Goal: Task Accomplishment & Management: Use online tool/utility

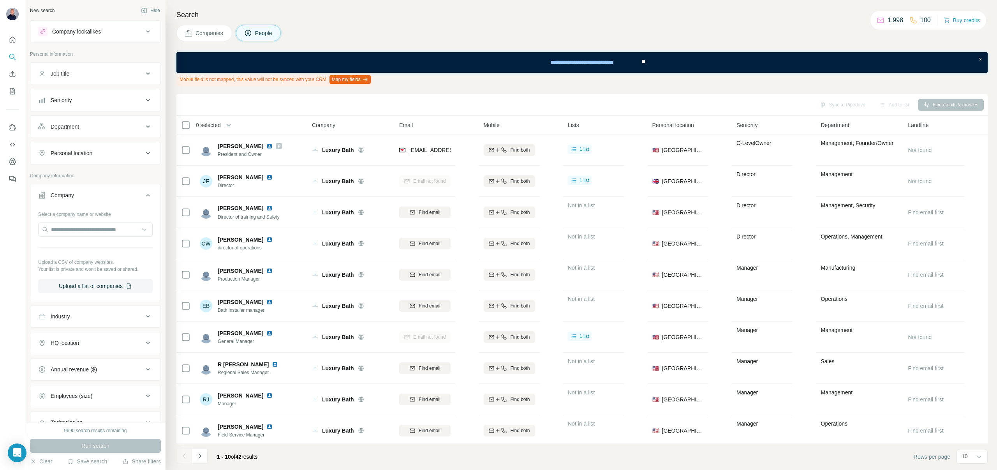
scroll to position [97, 0]
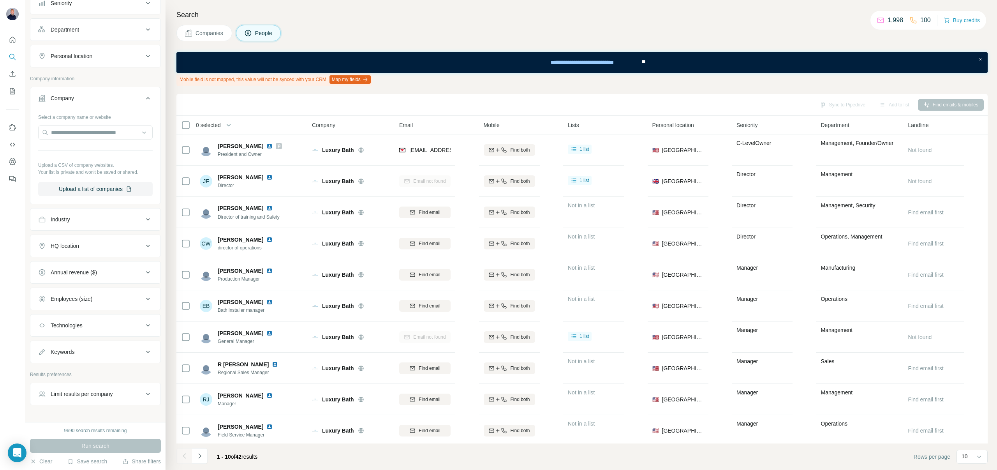
click at [44, 455] on div "9690 search results remaining Run search Clear Save search Share filters" at bounding box center [95, 446] width 140 height 48
click at [44, 461] on button "Clear" at bounding box center [41, 461] width 22 height 8
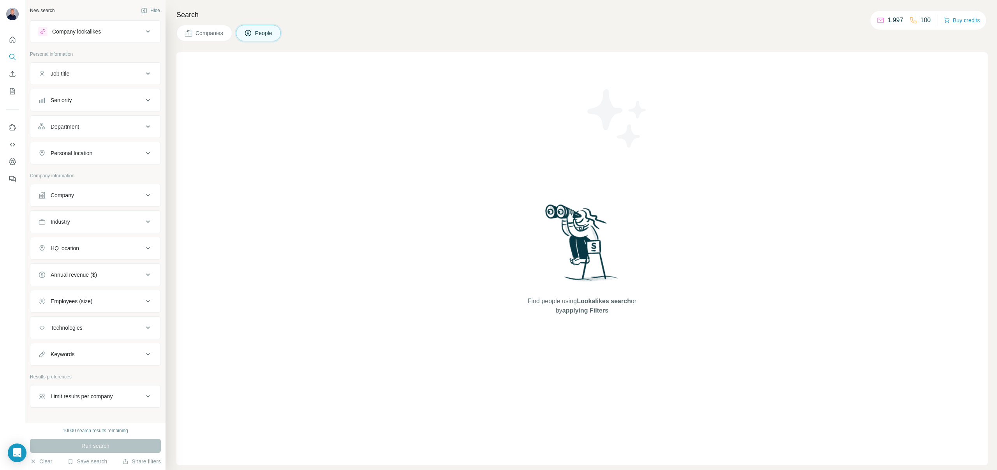
click at [85, 75] on div "Job title" at bounding box center [90, 74] width 105 height 8
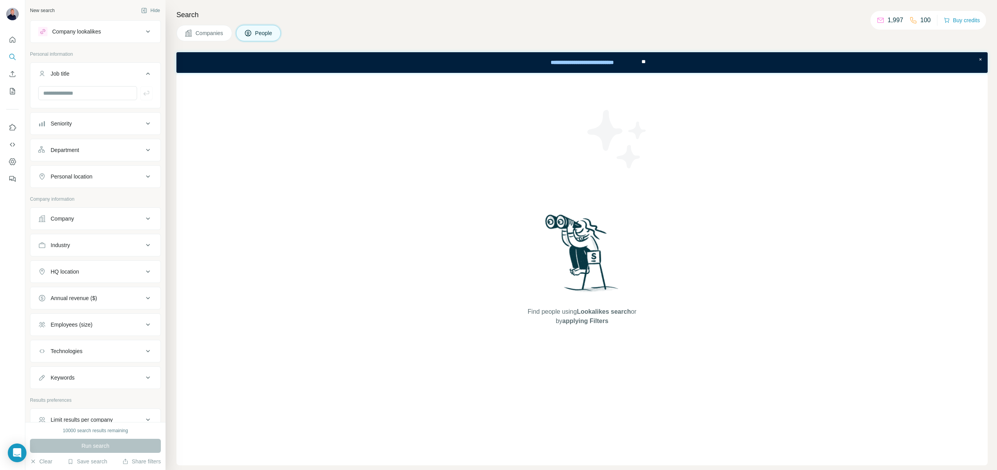
click at [71, 224] on button "Company" at bounding box center [95, 218] width 130 height 19
click at [59, 252] on input "text" at bounding box center [95, 253] width 115 height 14
paste input "**********"
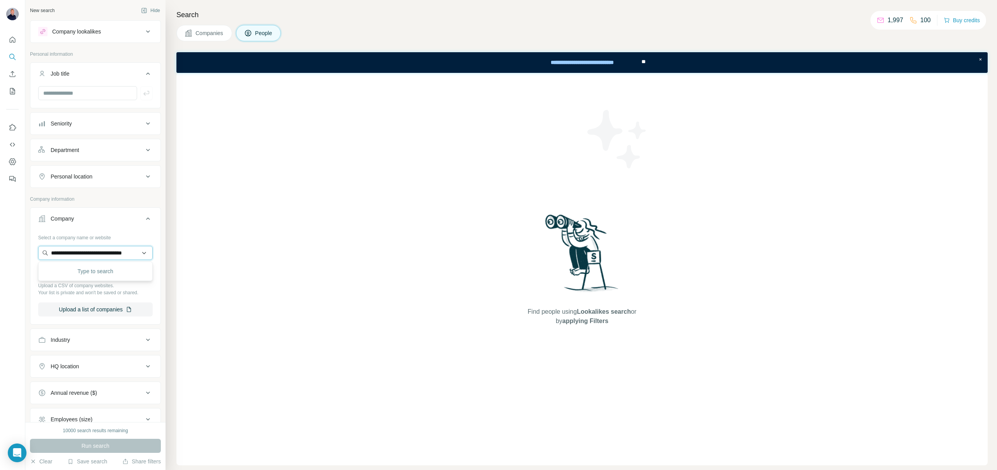
scroll to position [0, 17]
type input "**********"
click at [92, 269] on p "American Standard" at bounding box center [83, 271] width 47 height 8
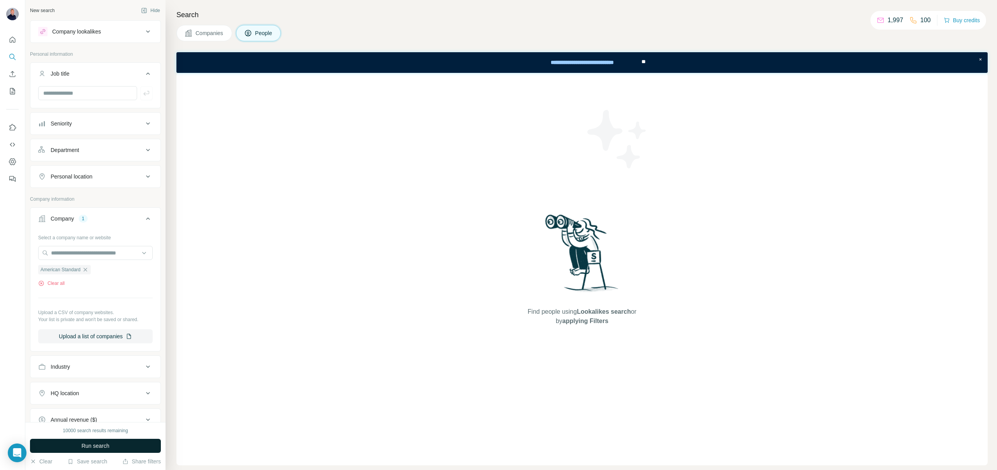
click at [53, 446] on button "Run search" at bounding box center [95, 446] width 131 height 14
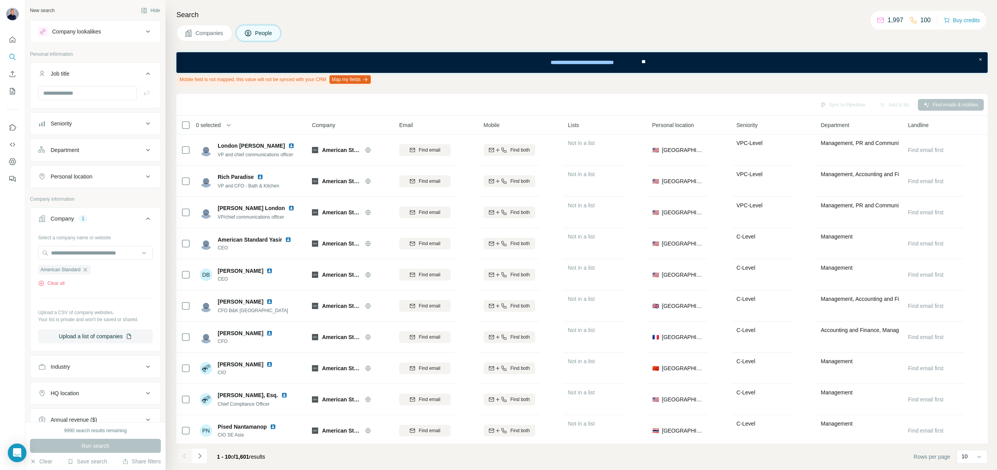
click at [104, 148] on div "Department" at bounding box center [90, 150] width 105 height 8
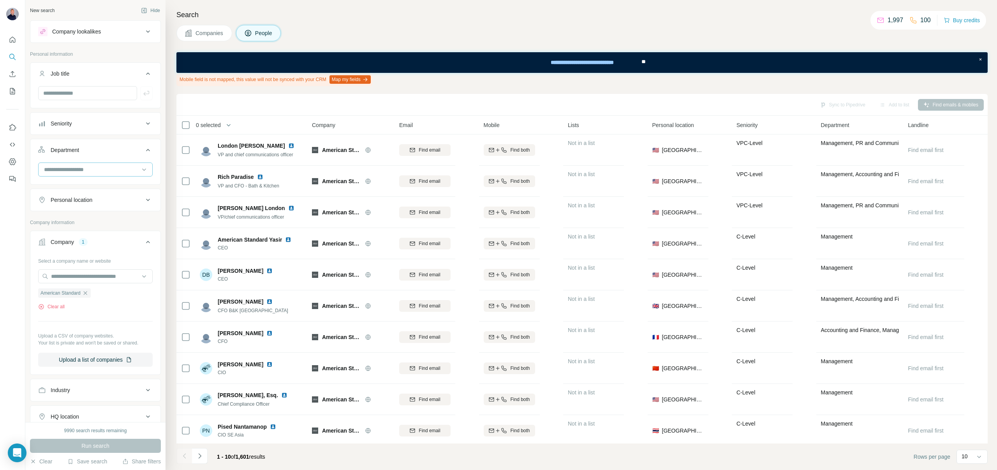
click at [72, 168] on input at bounding box center [91, 169] width 96 height 9
type input "*********"
click at [77, 184] on p "Marketing and Advertising" at bounding box center [76, 187] width 63 height 8
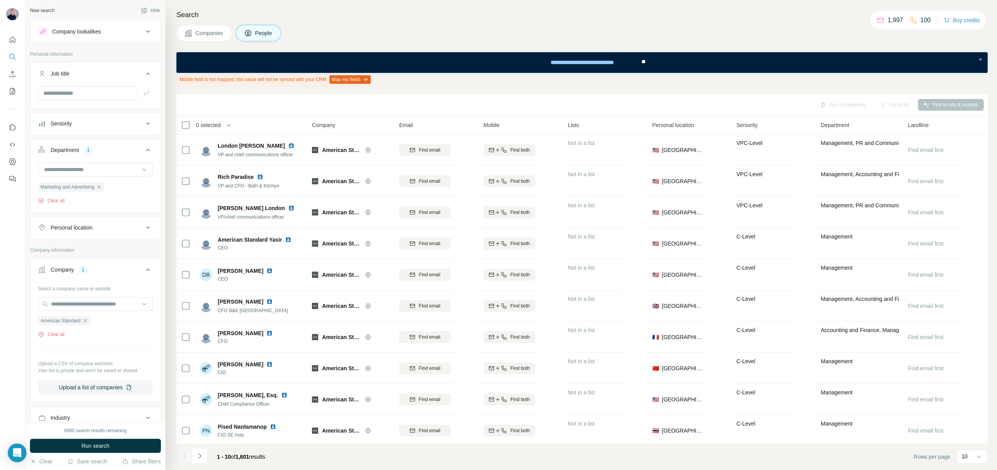
click at [81, 124] on div "Seniority" at bounding box center [90, 124] width 105 height 8
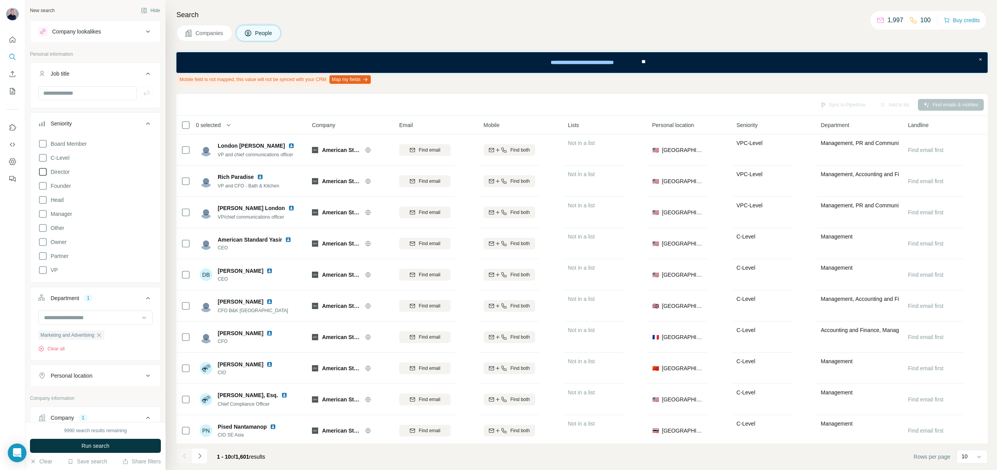
click at [45, 173] on icon at bounding box center [42, 171] width 9 height 9
click at [44, 213] on icon at bounding box center [42, 213] width 9 height 9
click at [42, 270] on icon at bounding box center [42, 269] width 9 height 9
click at [76, 443] on button "Run search" at bounding box center [95, 446] width 131 height 14
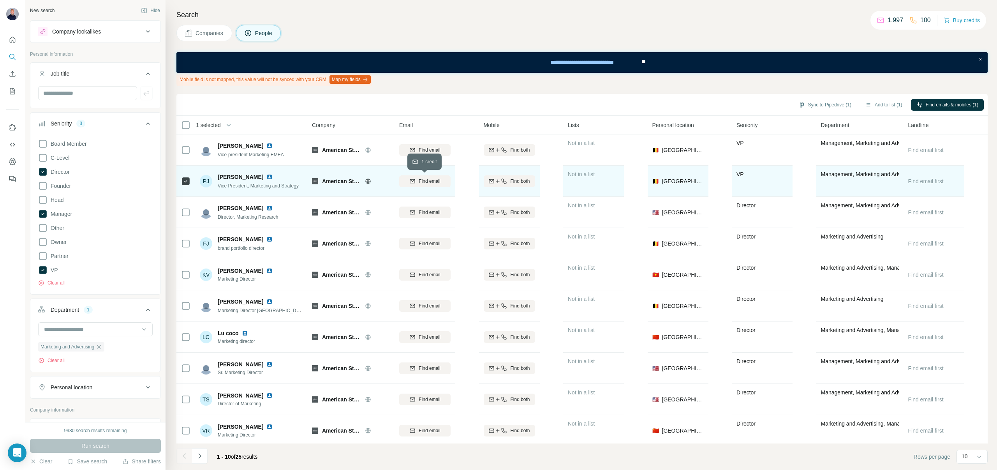
click at [431, 183] on span "Find email" at bounding box center [429, 181] width 21 height 7
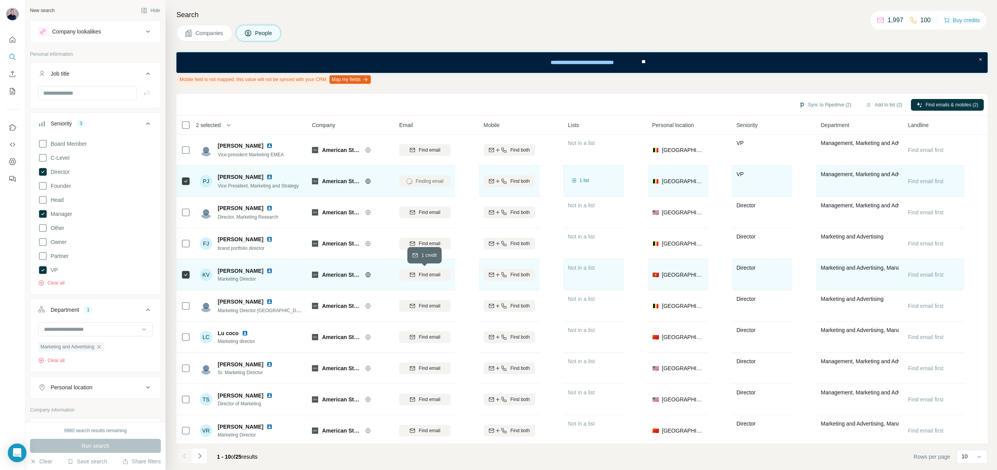
click at [417, 270] on button "Find email" at bounding box center [424, 275] width 51 height 12
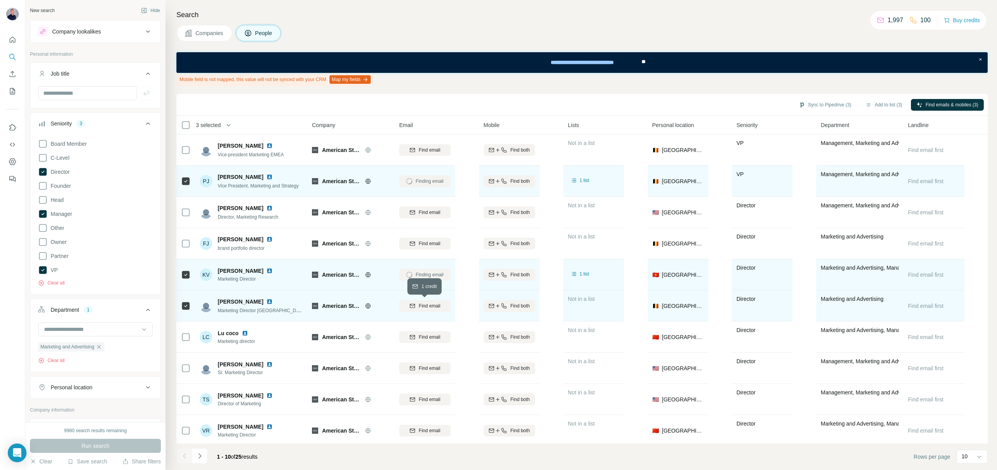
click at [410, 308] on icon "button" at bounding box center [413, 306] width 6 height 6
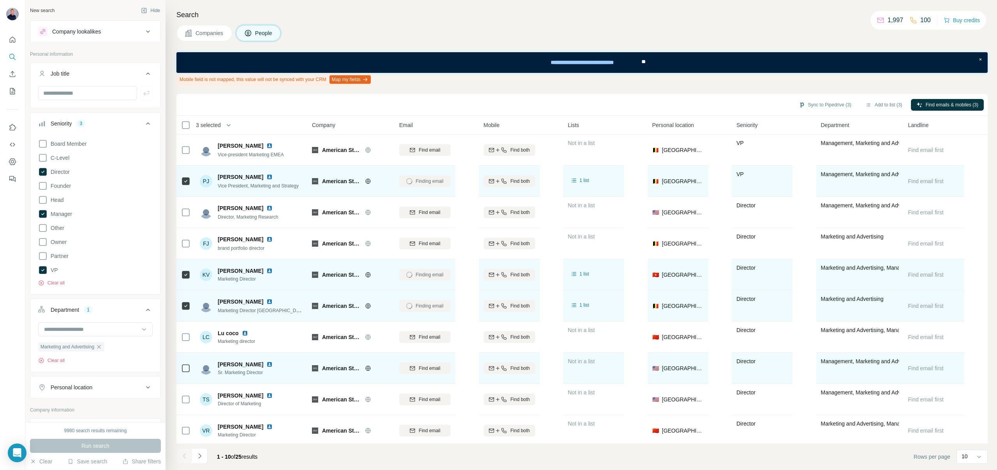
scroll to position [3, 0]
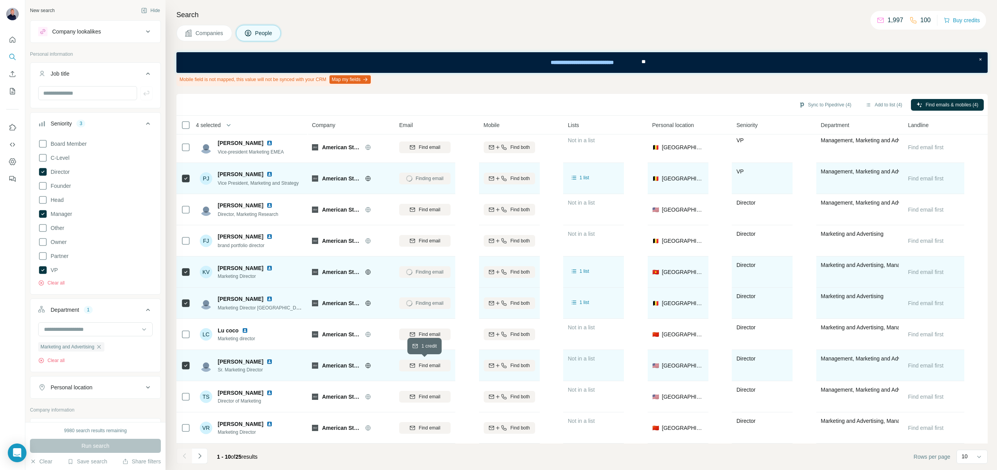
click at [427, 366] on span "Find email" at bounding box center [429, 365] width 21 height 7
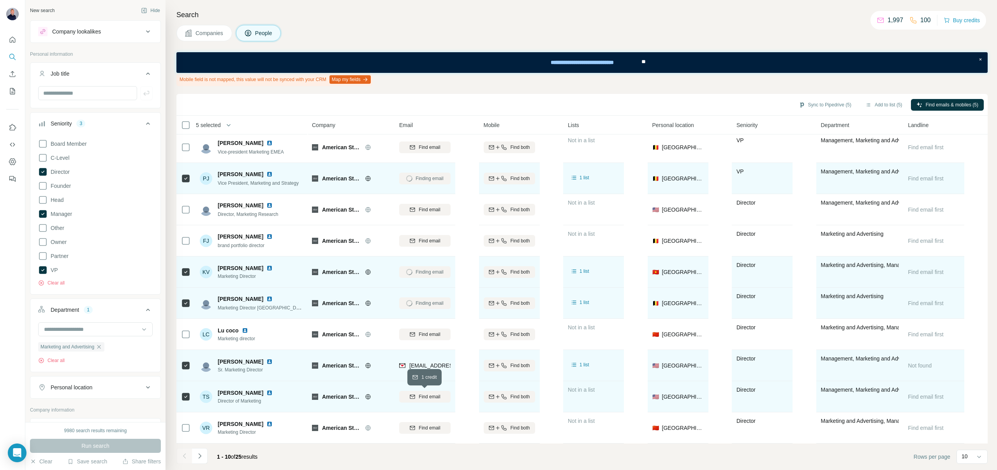
click at [427, 394] on span "Find email" at bounding box center [429, 396] width 21 height 7
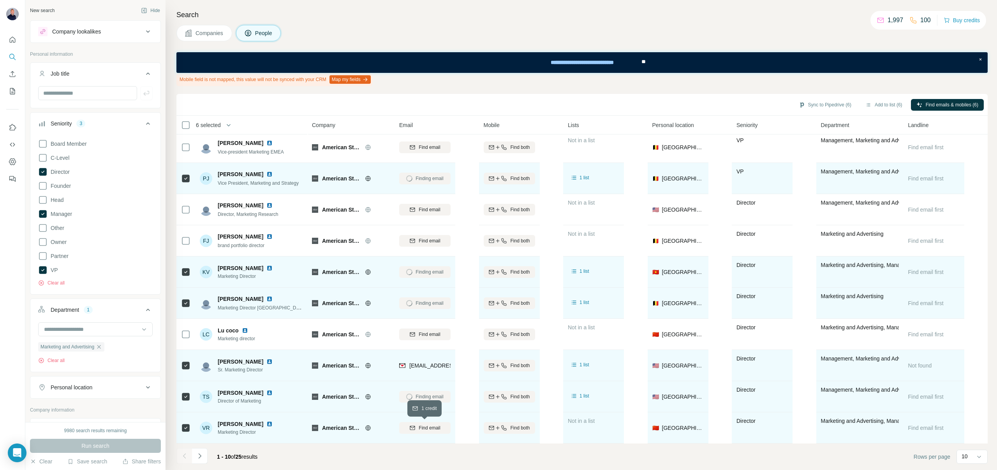
click at [413, 431] on div "Find email" at bounding box center [424, 427] width 51 height 7
click at [201, 455] on icon "Navigate to next page" at bounding box center [200, 456] width 8 height 8
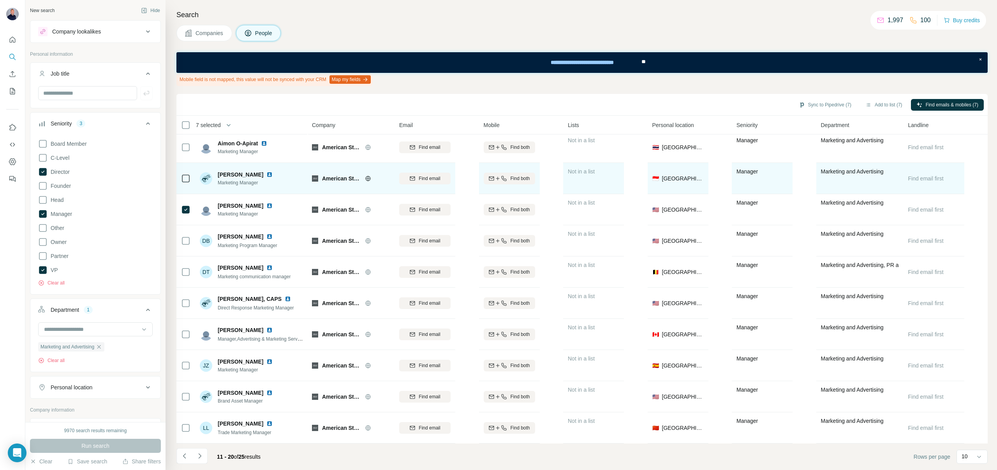
click at [183, 172] on div at bounding box center [185, 178] width 9 height 21
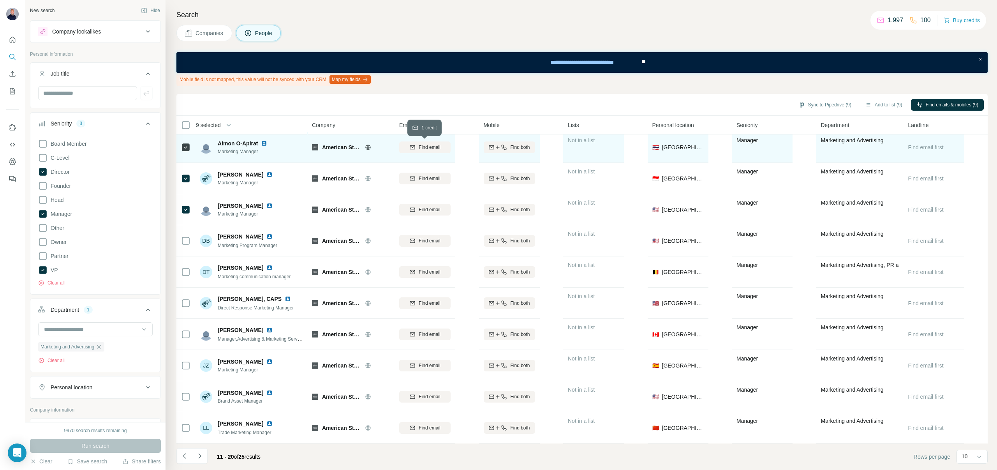
click at [423, 148] on span "Find email" at bounding box center [429, 147] width 21 height 7
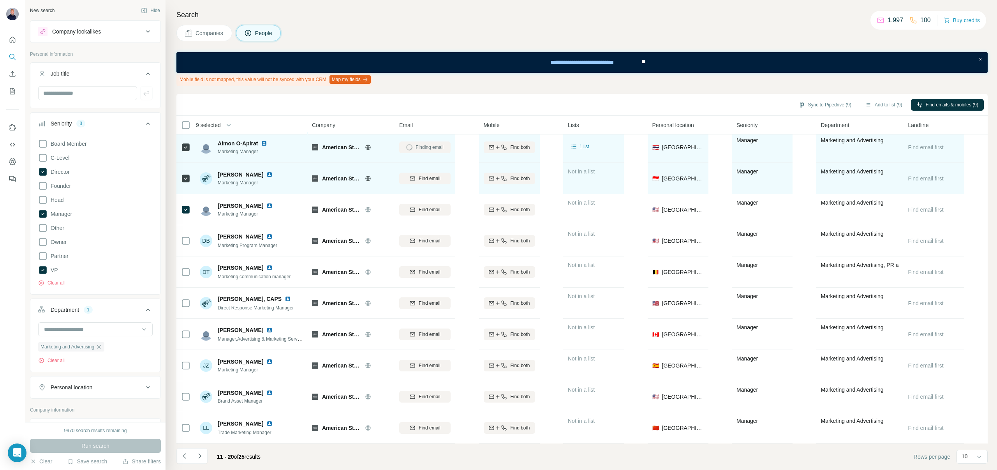
click at [422, 172] on div "Find email" at bounding box center [424, 178] width 51 height 21
click at [421, 179] on span "Find email" at bounding box center [429, 178] width 21 height 7
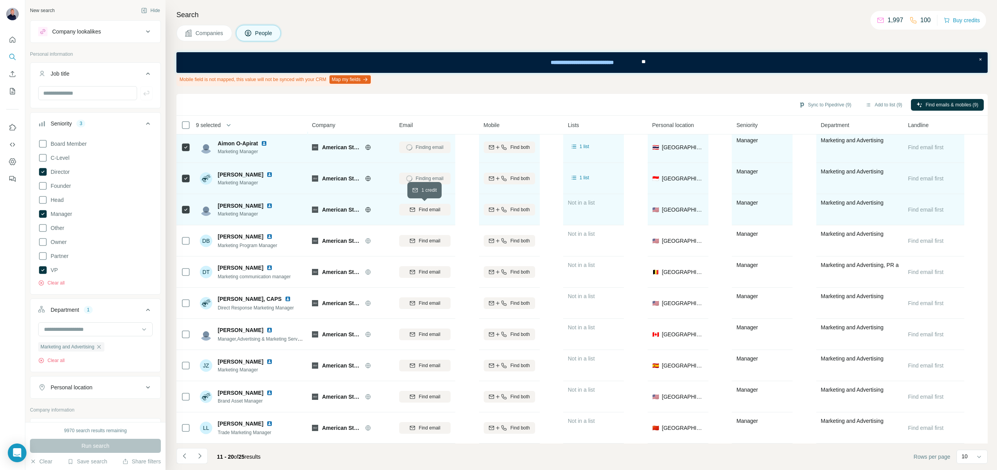
click at [420, 205] on button "Find email" at bounding box center [424, 210] width 51 height 12
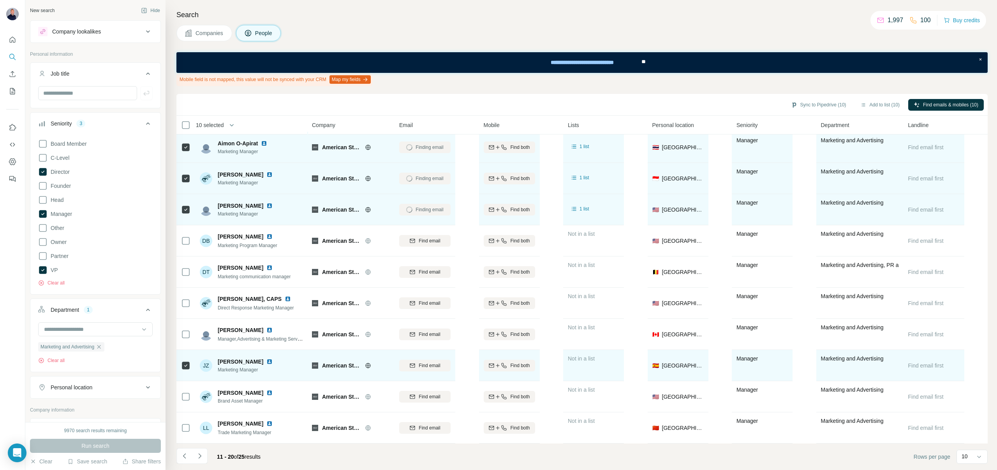
click at [441, 360] on button "Find email" at bounding box center [424, 366] width 51 height 12
click at [184, 455] on icon "Navigate to previous page" at bounding box center [184, 455] width 3 height 5
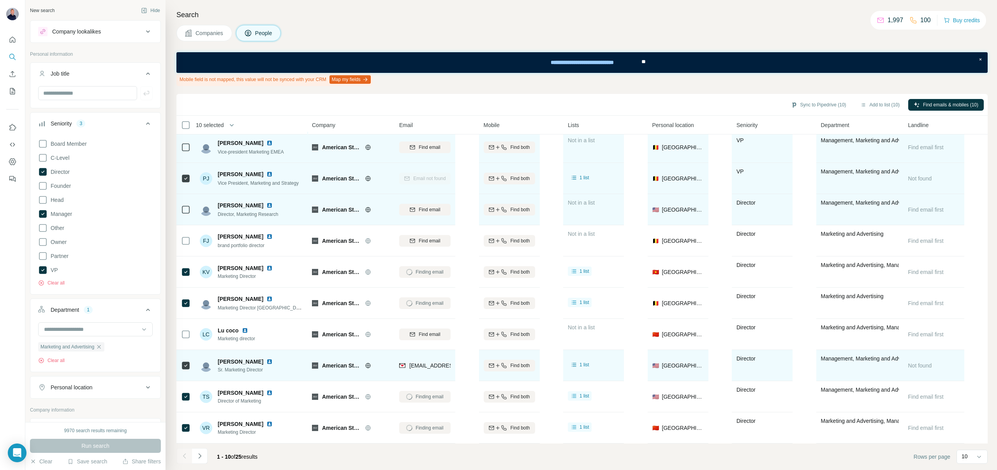
click at [184, 455] on div at bounding box center [185, 456] width 16 height 16
click at [201, 460] on button "Navigate to next page" at bounding box center [200, 456] width 16 height 16
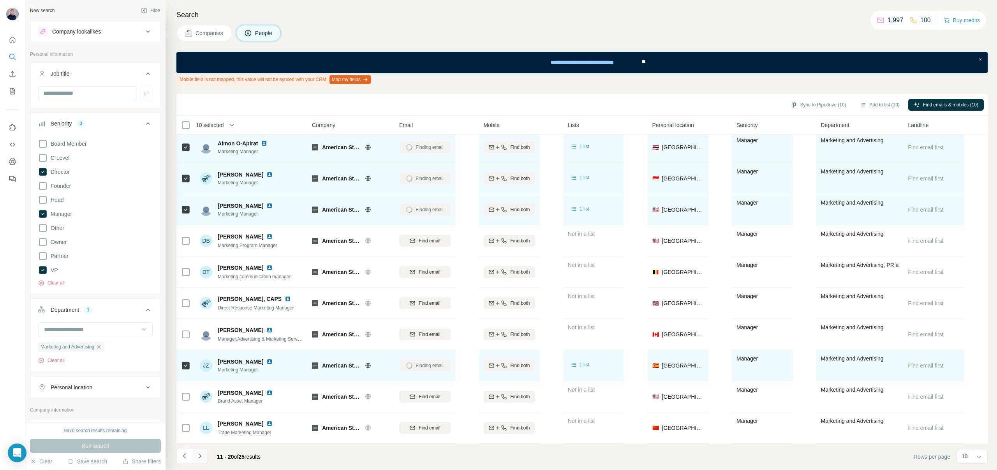
click at [201, 460] on button "Navigate to next page" at bounding box center [200, 456] width 16 height 16
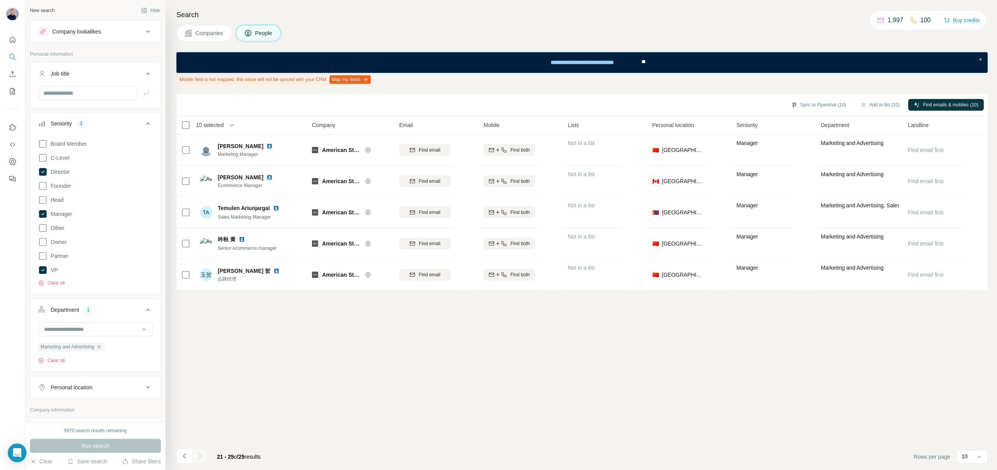
scroll to position [0, 0]
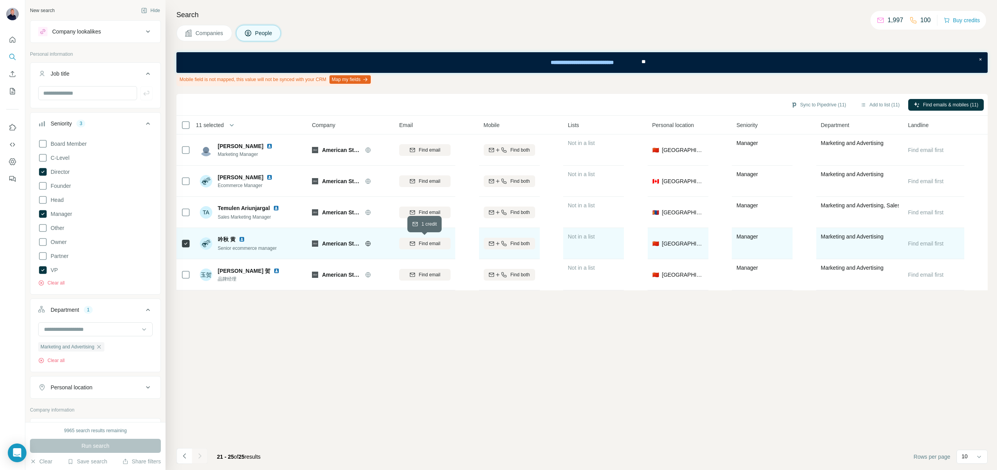
click at [423, 243] on span "Find email" at bounding box center [429, 243] width 21 height 7
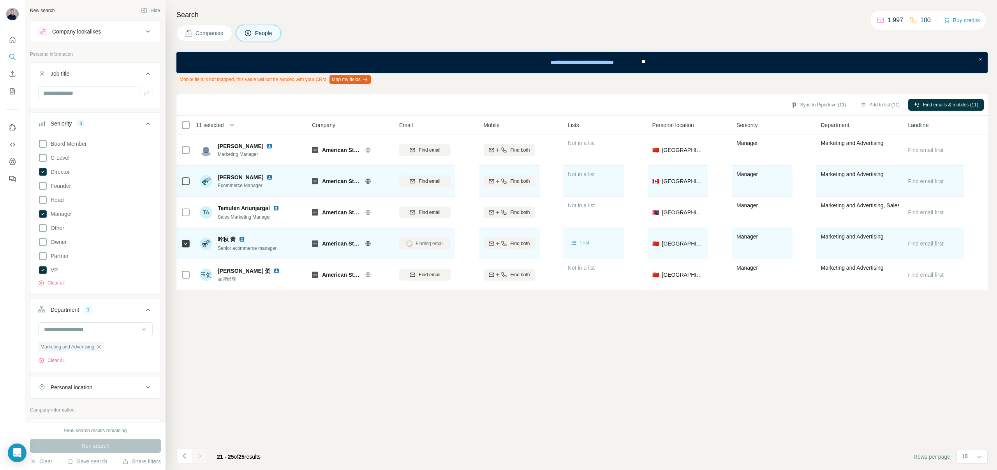
click at [178, 182] on td at bounding box center [186, 181] width 19 height 31
click at [401, 175] on div "Find email" at bounding box center [424, 180] width 51 height 21
click at [417, 181] on div "Find email" at bounding box center [424, 181] width 51 height 7
click at [185, 453] on icon "Navigate to previous page" at bounding box center [185, 456] width 8 height 8
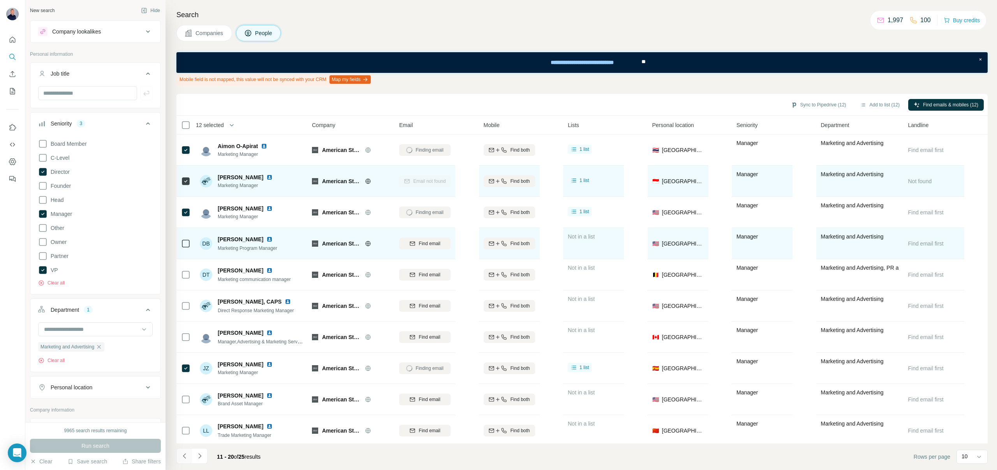
click at [188, 454] on icon "Navigate to previous page" at bounding box center [185, 456] width 8 height 8
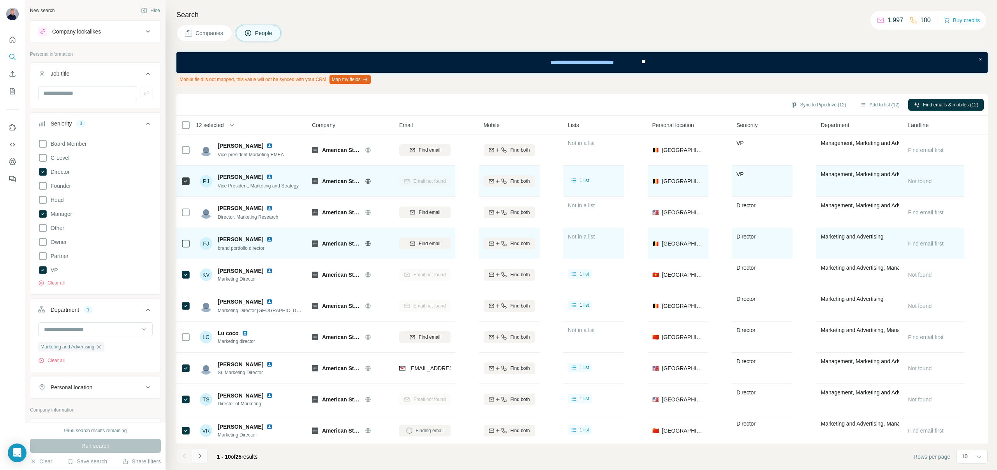
click at [201, 455] on icon "Navigate to next page" at bounding box center [200, 456] width 8 height 8
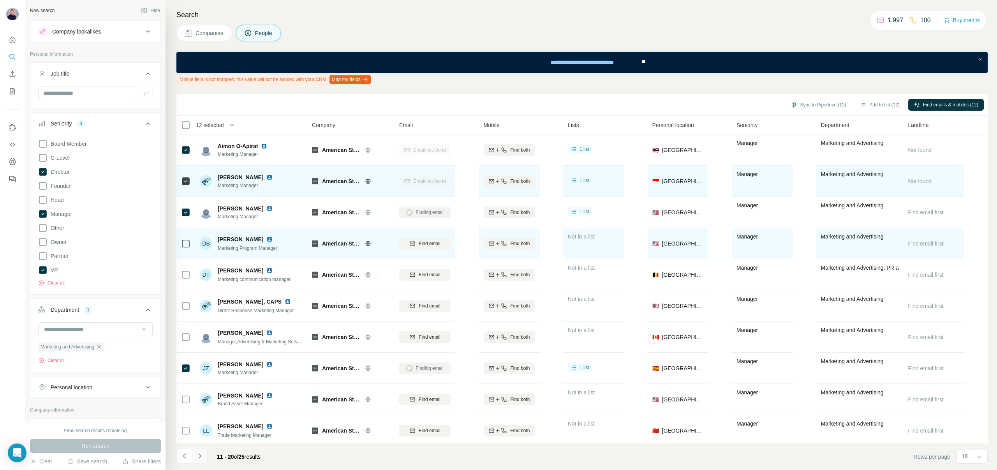
click at [201, 455] on icon "Navigate to next page" at bounding box center [200, 456] width 8 height 8
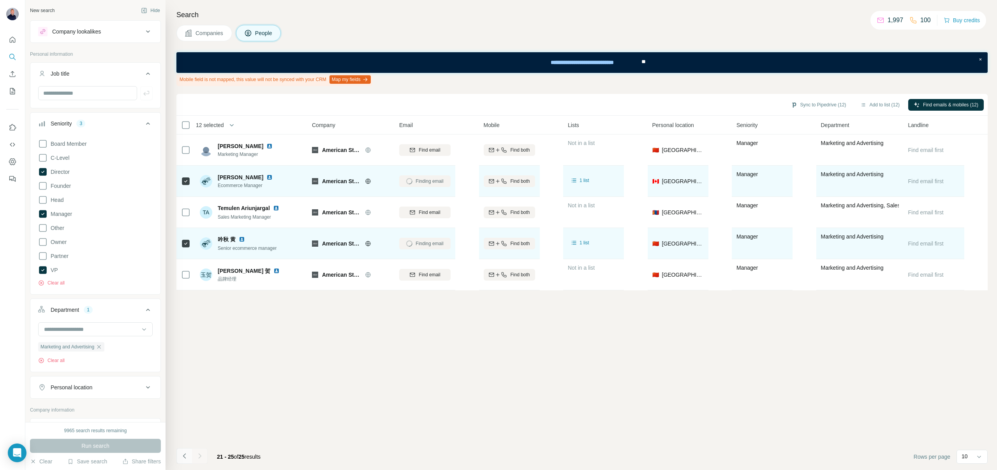
click at [184, 458] on icon "Navigate to previous page" at bounding box center [185, 456] width 8 height 8
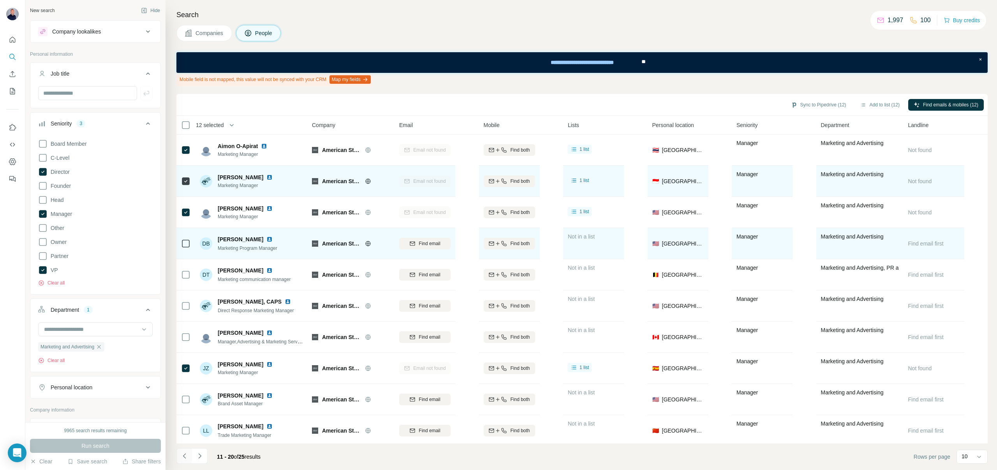
click at [184, 458] on icon "Navigate to previous page" at bounding box center [185, 456] width 8 height 8
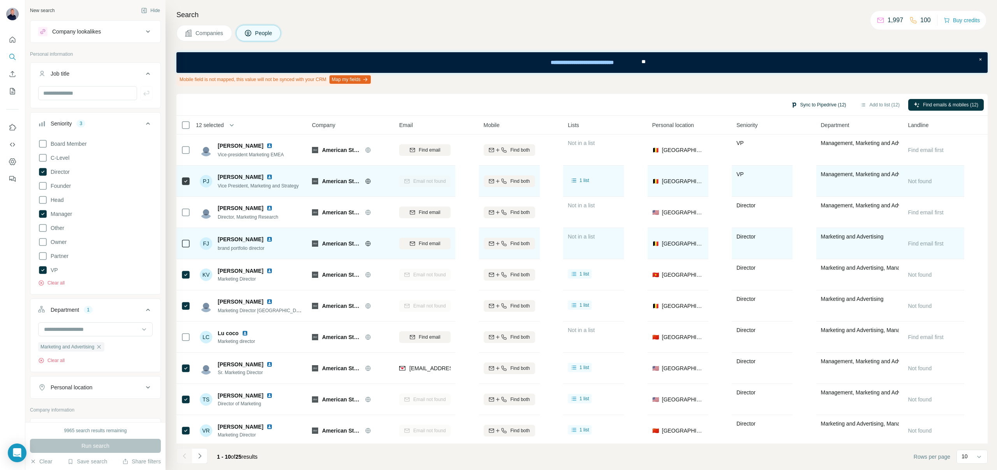
click at [823, 106] on button "Sync to Pipedrive (12)" at bounding box center [819, 105] width 66 height 12
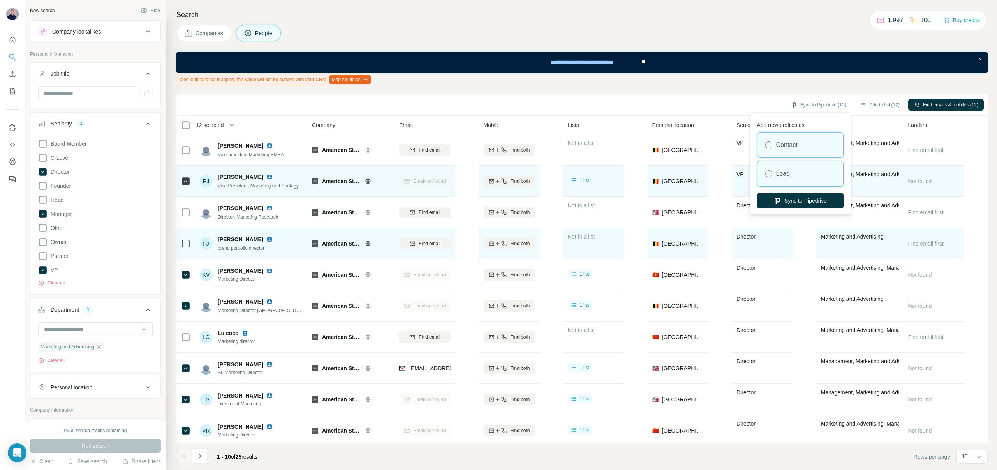
click at [770, 179] on div "Lead" at bounding box center [801, 173] width 86 height 25
click at [774, 198] on icon "button" at bounding box center [778, 201] width 8 height 8
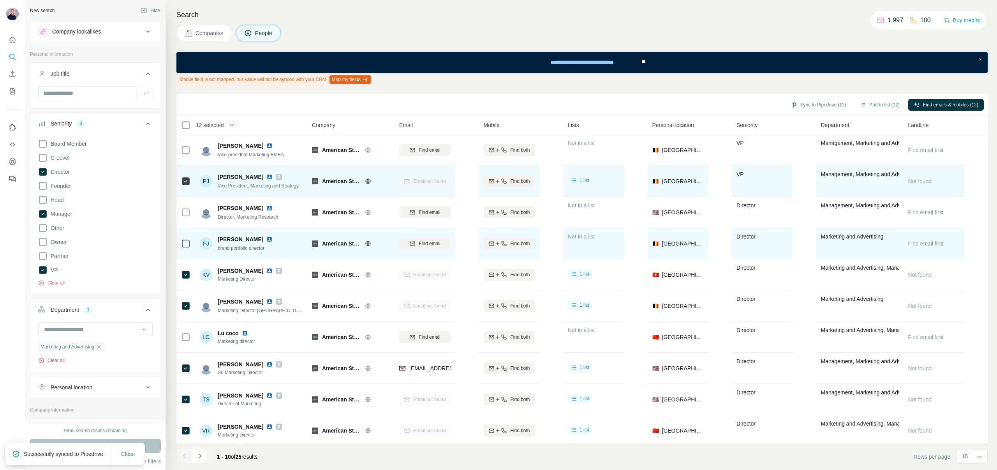
click at [48, 360] on button "Clear all" at bounding box center [51, 360] width 26 height 7
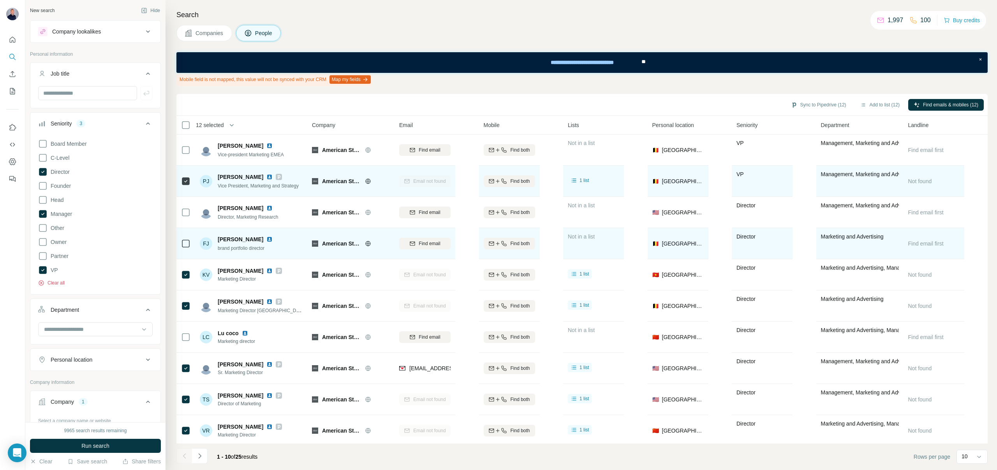
click at [60, 283] on button "Clear all" at bounding box center [51, 282] width 26 height 7
click at [60, 315] on input at bounding box center [91, 317] width 96 height 9
paste input "**********"
type input "**********"
click at [123, 314] on input "**********" at bounding box center [91, 317] width 96 height 9
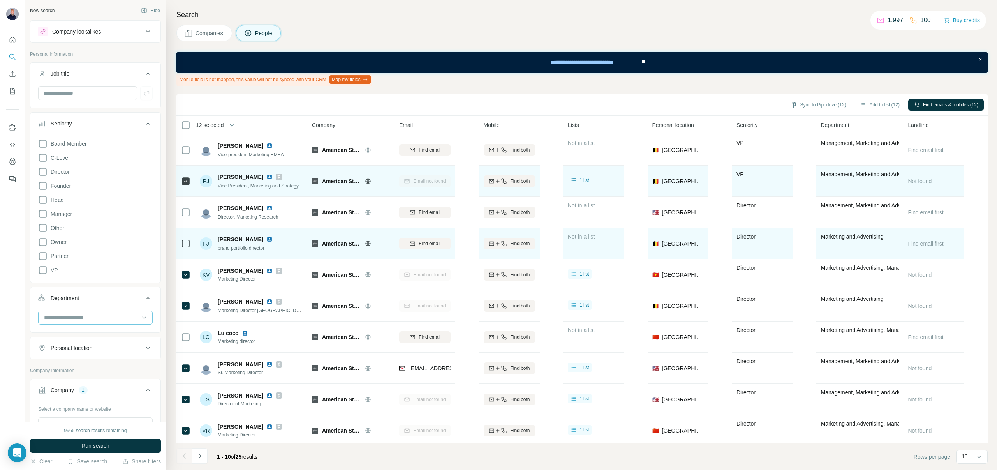
click at [117, 318] on input at bounding box center [91, 317] width 96 height 9
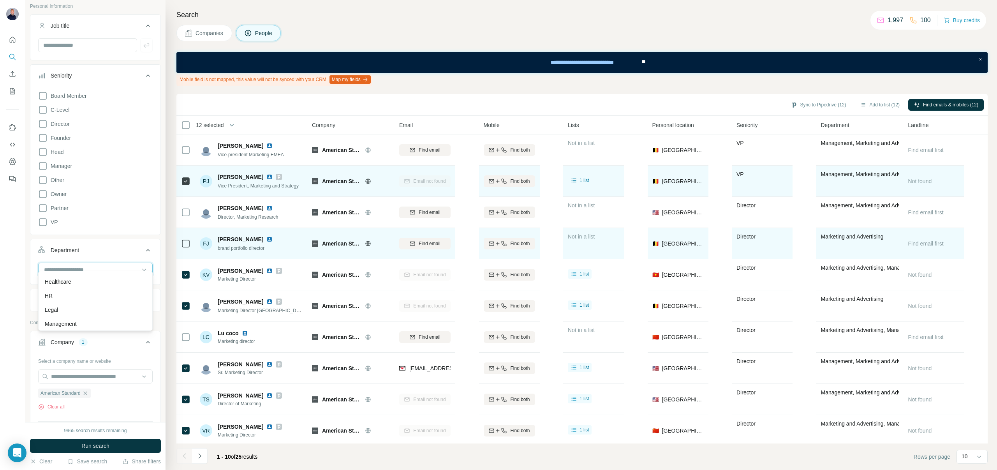
scroll to position [58, 0]
click at [54, 401] on div "Select a company name or website American Standard Clear all Upload a CSV of co…" at bounding box center [95, 400] width 115 height 112
click at [53, 398] on button "Clear all" at bounding box center [51, 396] width 26 height 7
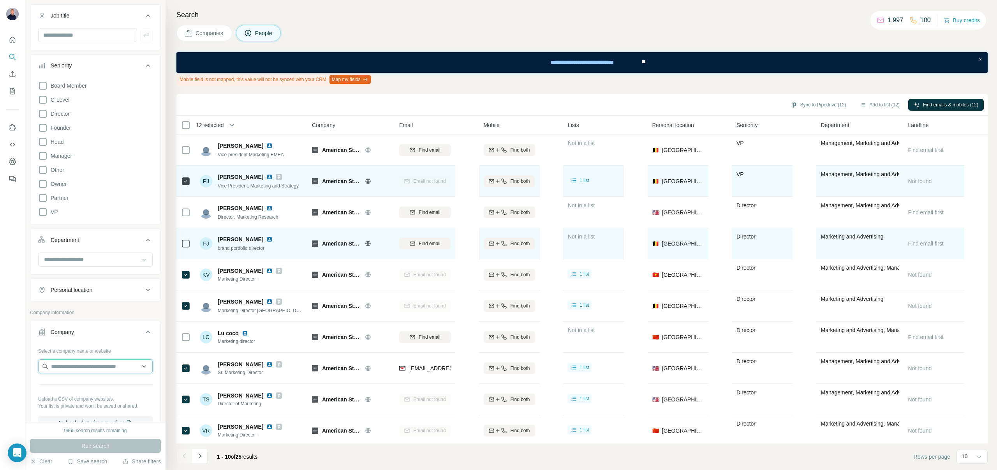
click at [58, 372] on input "text" at bounding box center [95, 366] width 115 height 14
paste input "**********"
type input "**********"
click at [72, 386] on p "West Shore Home" at bounding box center [82, 384] width 44 height 8
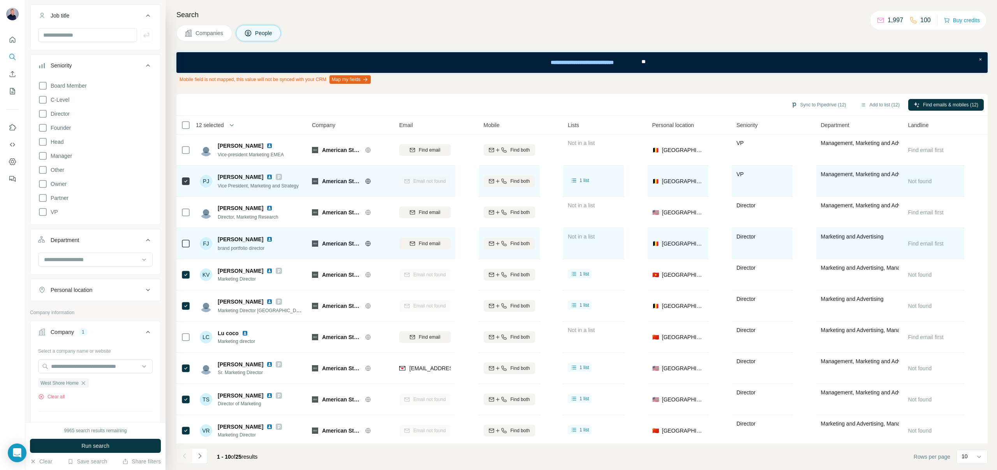
scroll to position [0, 0]
click at [78, 444] on button "Run search" at bounding box center [95, 446] width 131 height 14
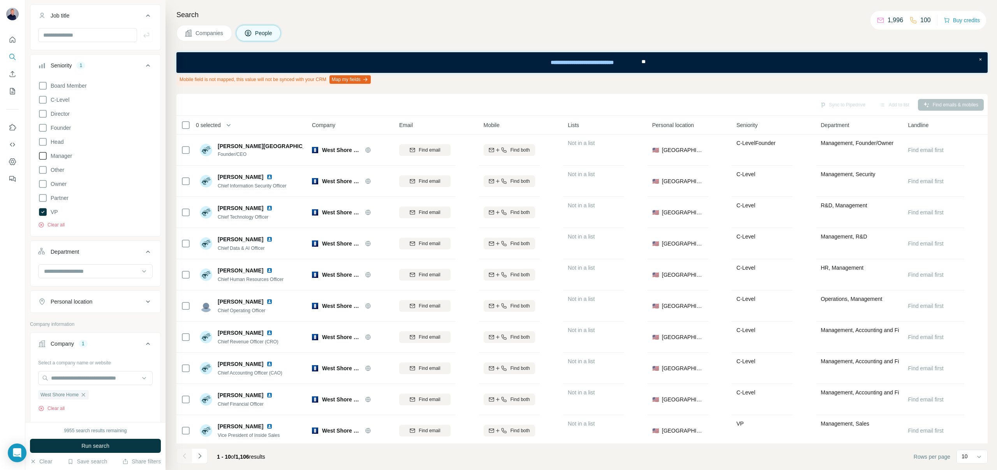
click at [43, 155] on icon at bounding box center [42, 155] width 9 height 9
click at [45, 111] on icon at bounding box center [42, 113] width 9 height 9
click at [44, 110] on icon at bounding box center [43, 114] width 8 height 8
click at [42, 115] on icon at bounding box center [42, 113] width 9 height 9
click at [65, 270] on input at bounding box center [91, 271] width 96 height 9
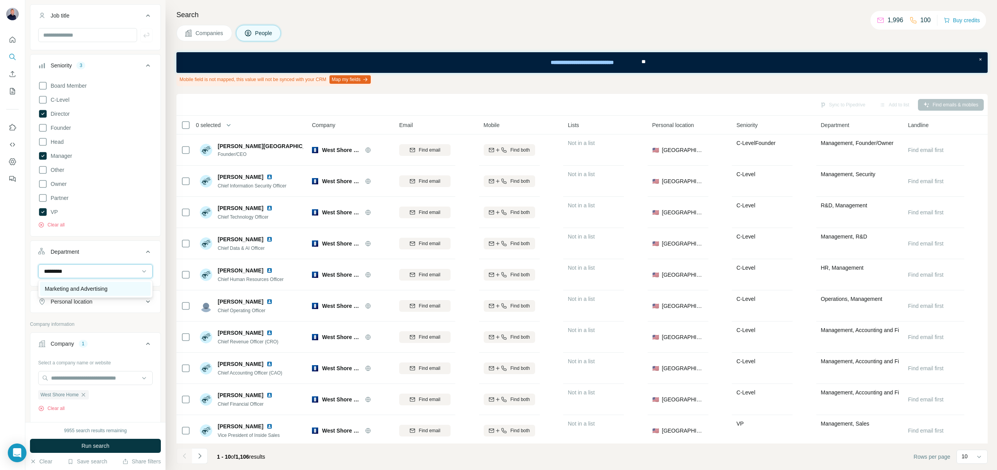
type input "*********"
click at [76, 289] on p "Marketing and Advertising" at bounding box center [76, 289] width 63 height 8
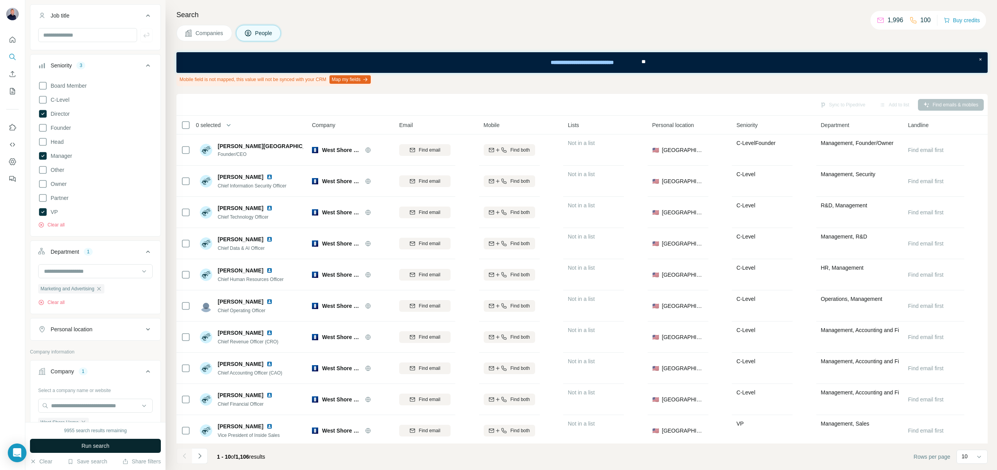
click at [89, 440] on button "Run search" at bounding box center [95, 446] width 131 height 14
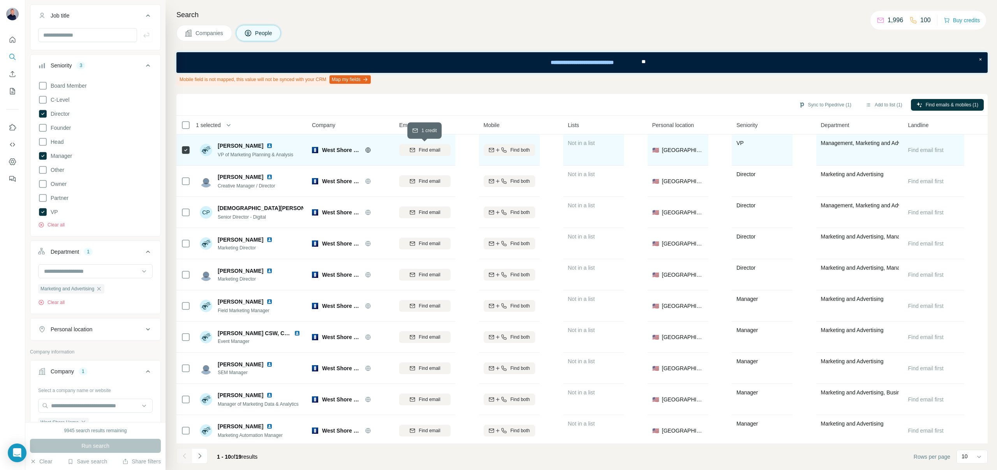
click at [435, 150] on span "Find email" at bounding box center [429, 150] width 21 height 7
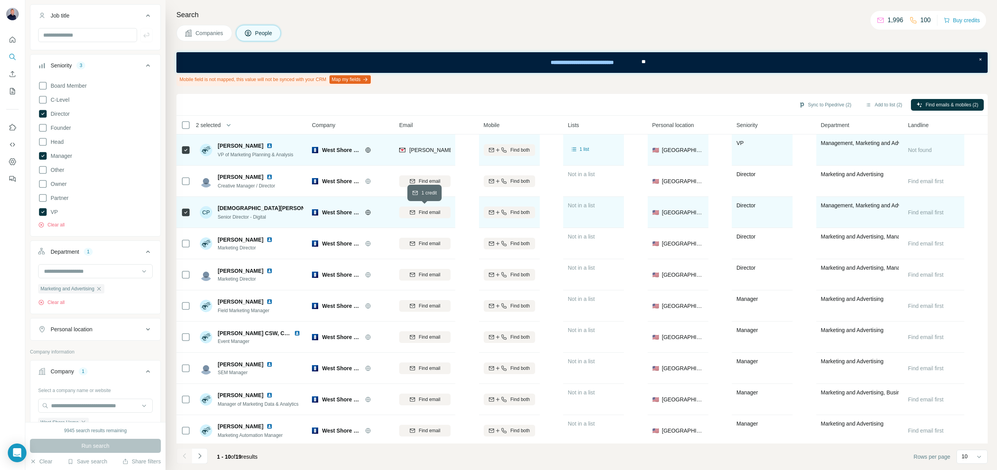
click at [408, 211] on div "Find email" at bounding box center [424, 212] width 51 height 7
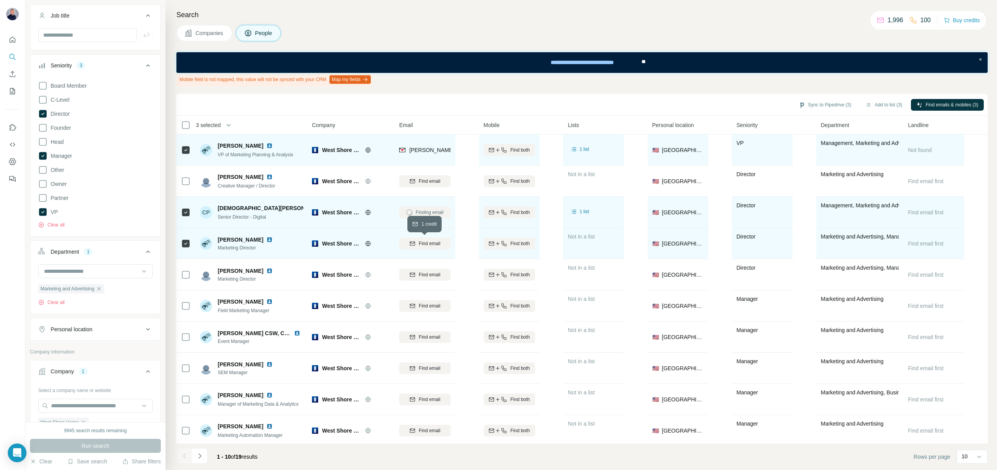
click at [426, 240] on span "Find email" at bounding box center [429, 243] width 21 height 7
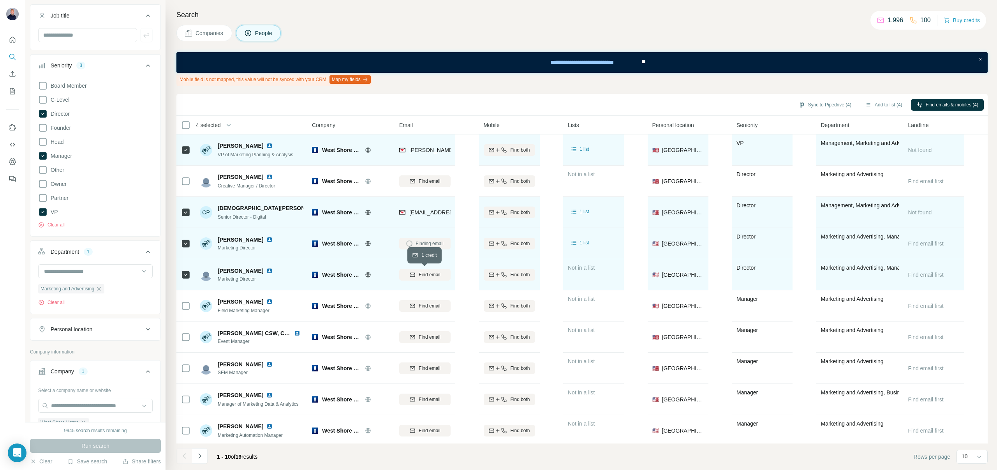
click at [427, 270] on button "Find email" at bounding box center [424, 275] width 51 height 12
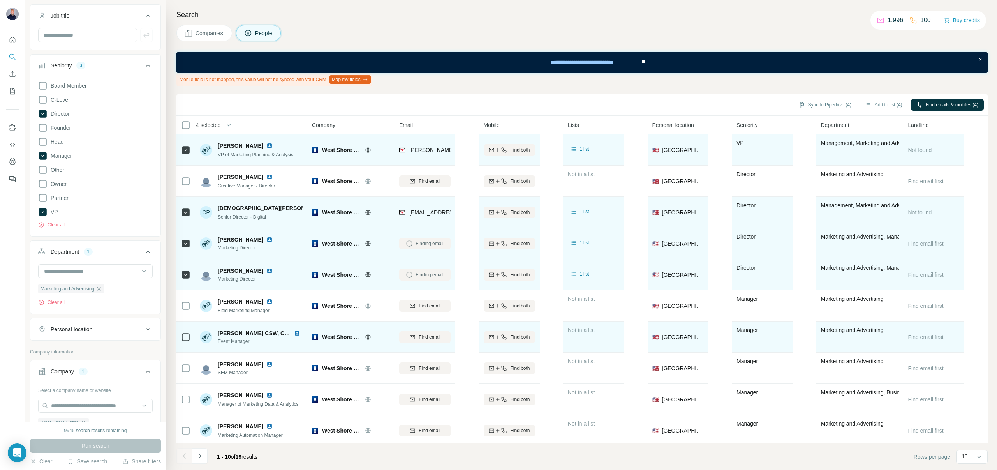
scroll to position [3, 0]
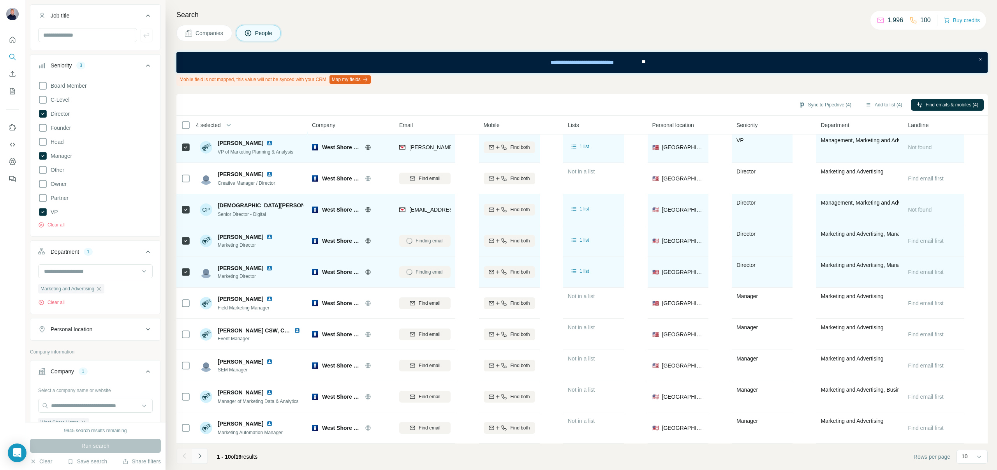
click at [199, 457] on icon "Navigate to next page" at bounding box center [199, 455] width 3 height 5
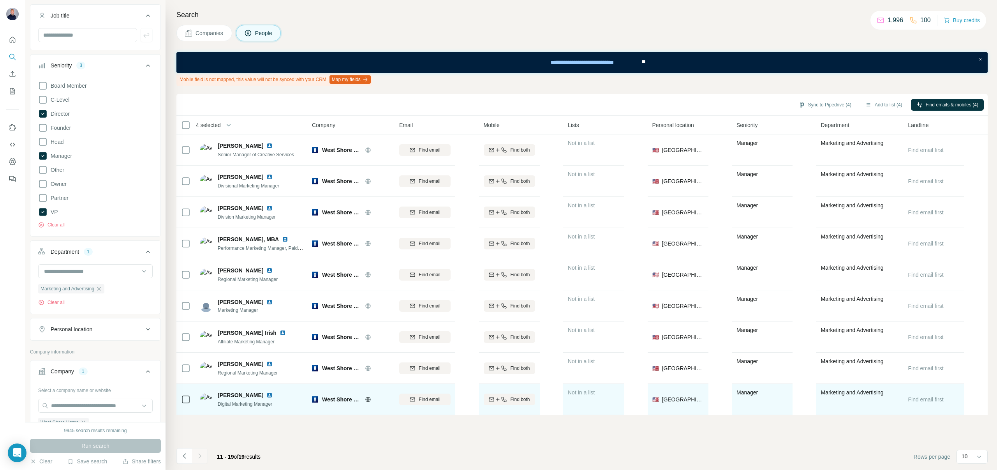
scroll to position [0, 0]
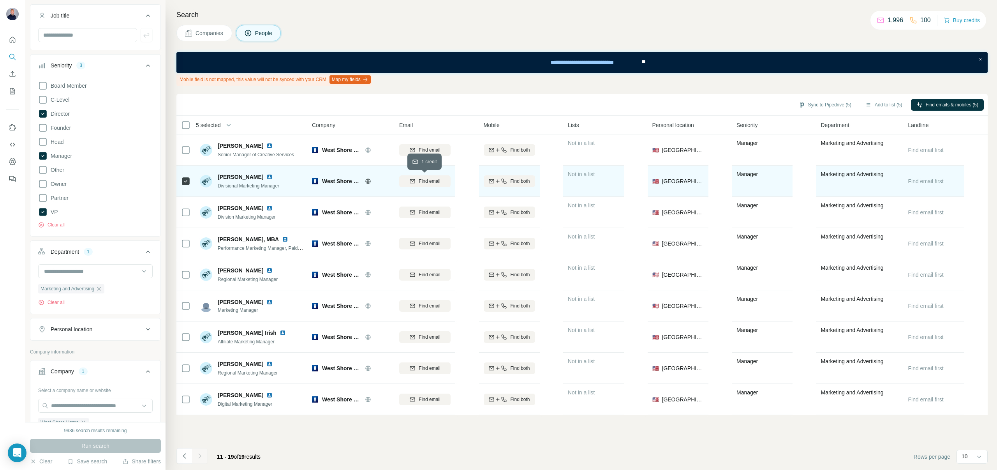
click at [427, 179] on span "Find email" at bounding box center [429, 181] width 21 height 7
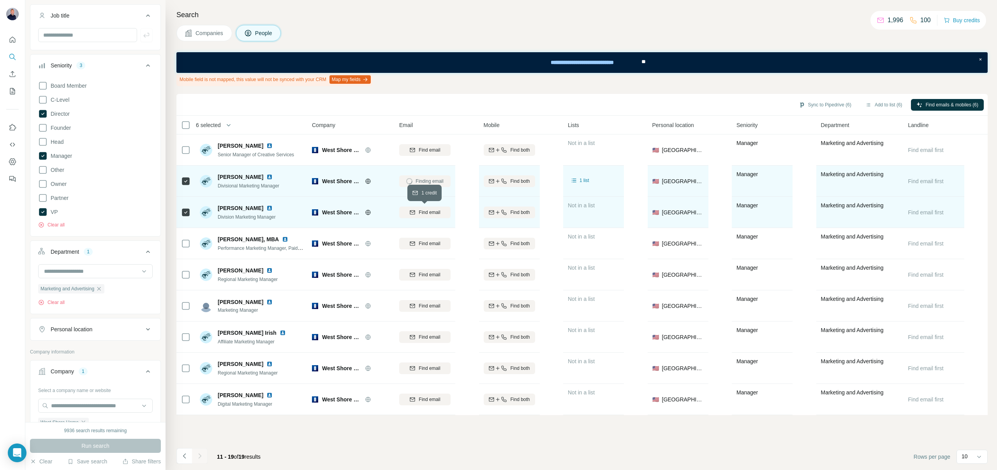
click at [419, 215] on span "Find email" at bounding box center [429, 212] width 21 height 7
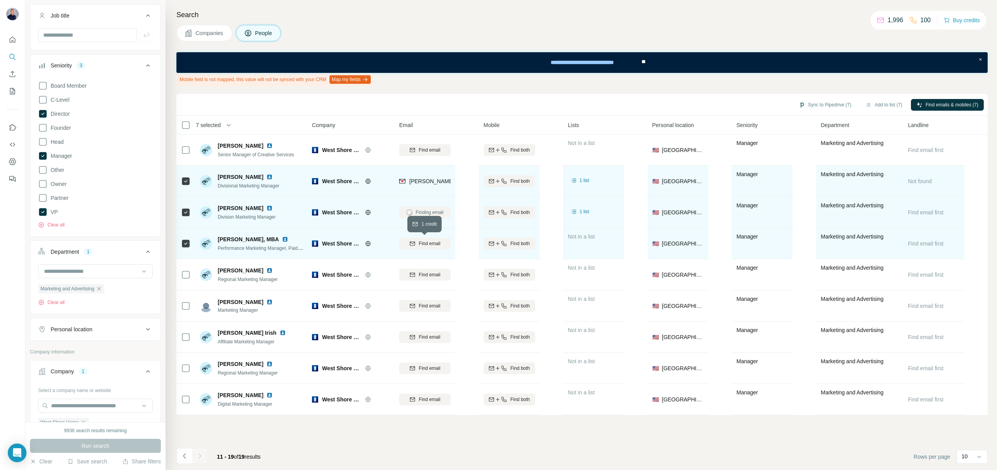
click at [419, 242] on span "Find email" at bounding box center [429, 243] width 21 height 7
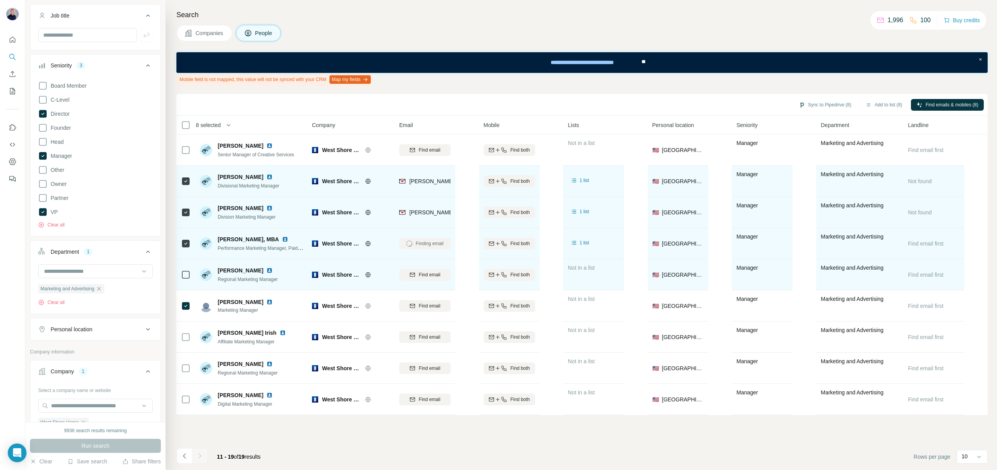
click at [190, 272] on icon at bounding box center [185, 274] width 9 height 9
click at [429, 272] on span "Find email" at bounding box center [429, 274] width 21 height 7
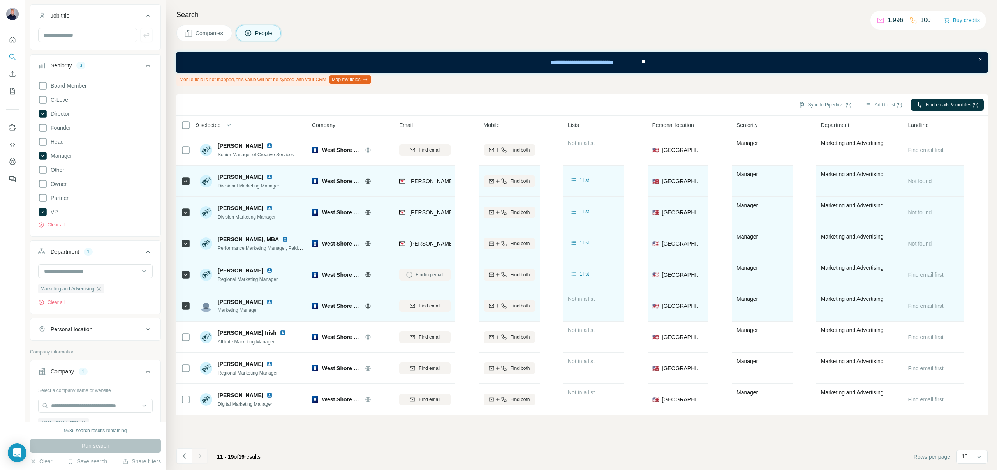
click at [427, 299] on div "Find email" at bounding box center [424, 305] width 51 height 21
click at [427, 304] on span "Find email" at bounding box center [429, 305] width 21 height 7
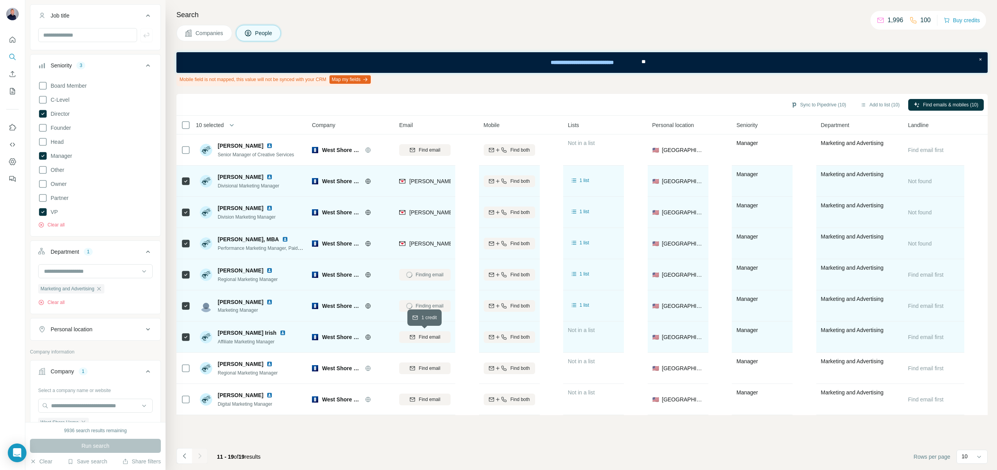
click at [405, 335] on div "Find email" at bounding box center [424, 337] width 51 height 7
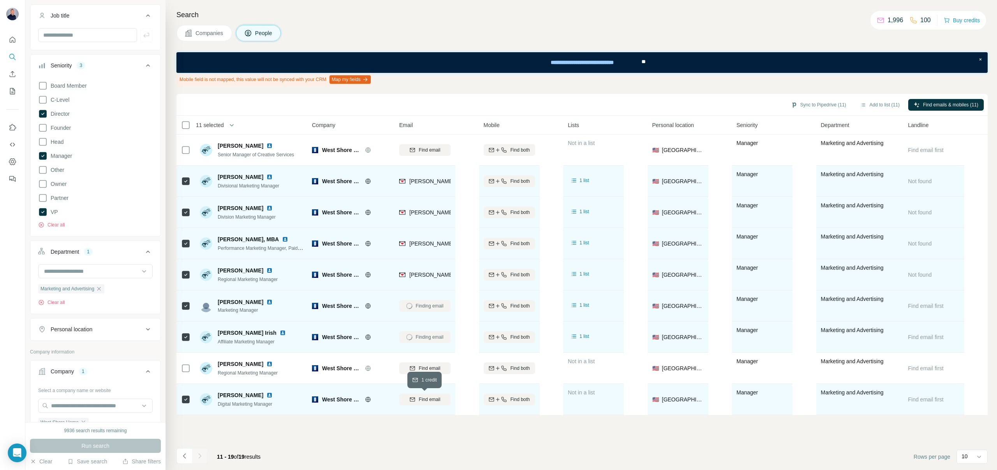
click at [423, 399] on span "Find email" at bounding box center [429, 399] width 21 height 7
click at [184, 456] on icon "Navigate to previous page" at bounding box center [185, 456] width 8 height 8
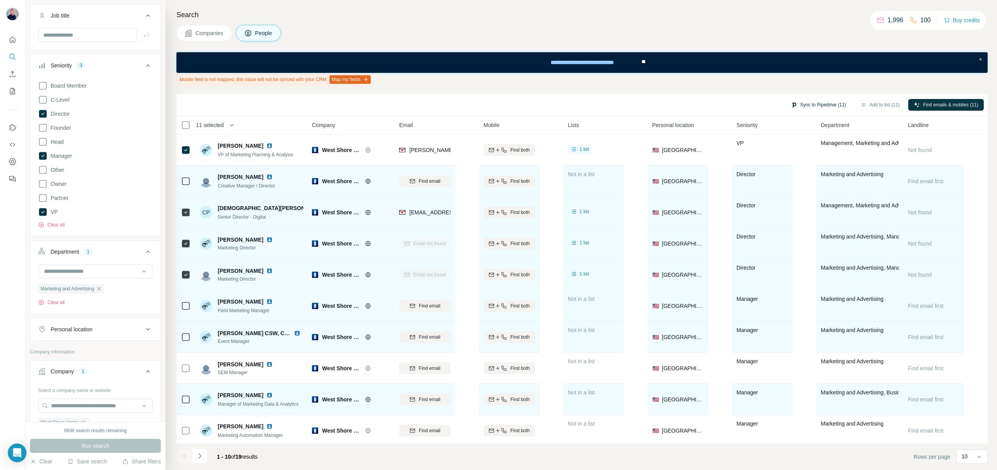
click at [822, 107] on button "Sync to Pipedrive (11)" at bounding box center [819, 105] width 66 height 12
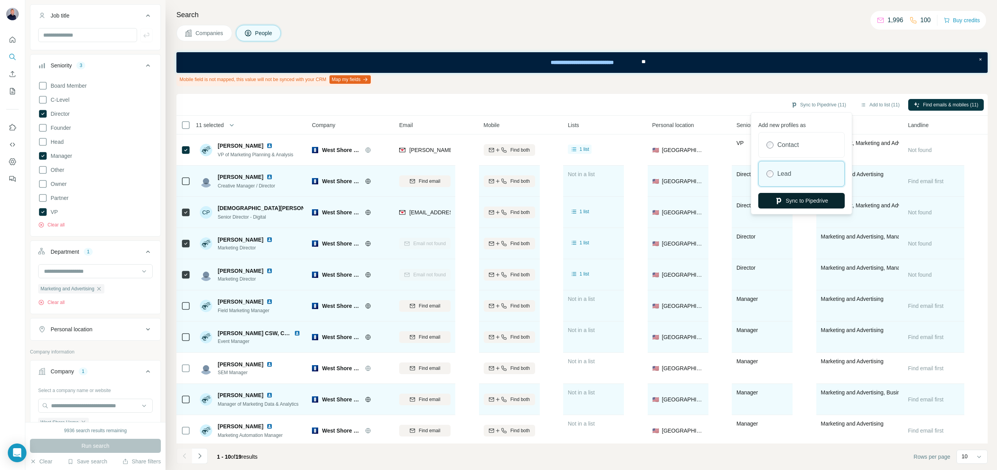
click at [775, 200] on icon "button" at bounding box center [779, 201] width 8 height 8
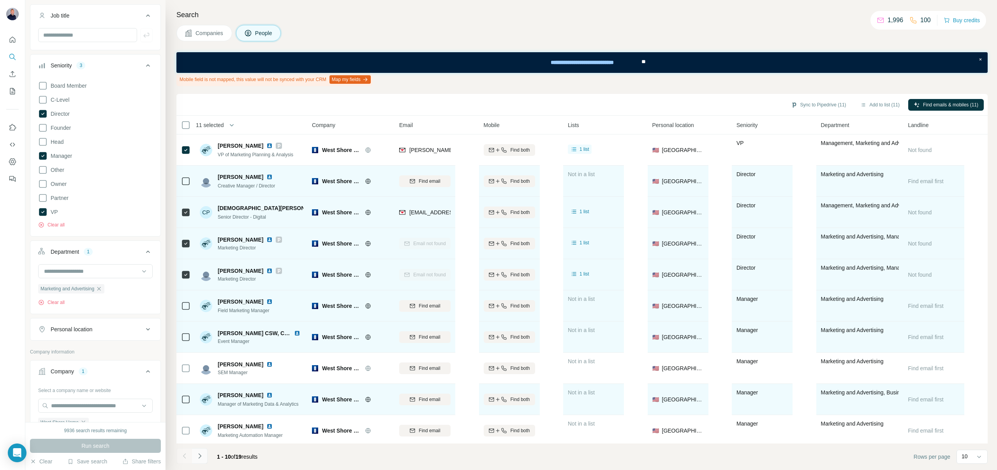
click at [197, 456] on icon "Navigate to next page" at bounding box center [200, 456] width 8 height 8
